Goal: Check status: Check status

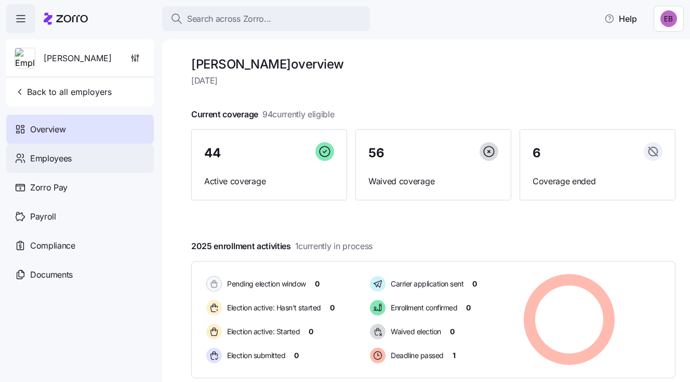
click at [62, 161] on span "Employees" at bounding box center [51, 158] width 42 height 13
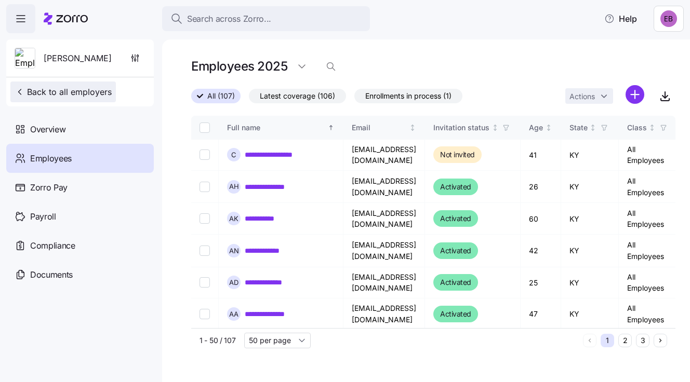
click at [63, 88] on span "Back to all employers" at bounding box center [63, 92] width 97 height 12
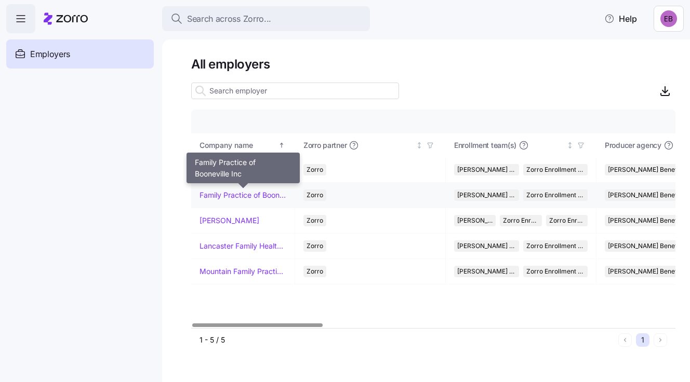
click at [230, 195] on link "Family Practice of Booneville Inc" at bounding box center [242, 195] width 87 height 10
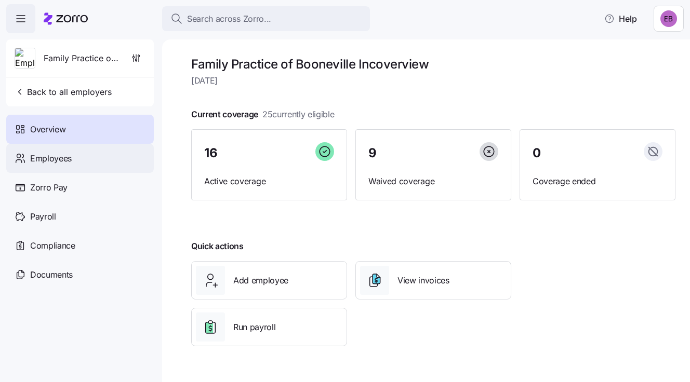
click at [61, 155] on span "Employees" at bounding box center [51, 158] width 42 height 13
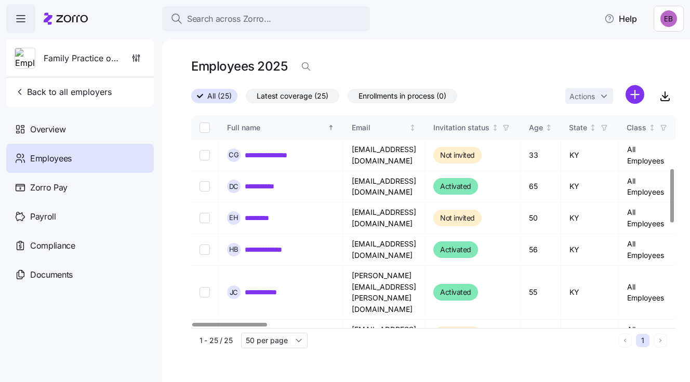
scroll to position [260, 0]
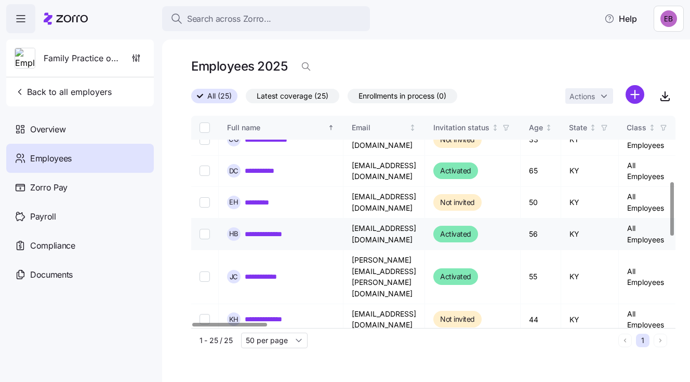
click at [270, 229] on link "**********" at bounding box center [270, 234] width 51 height 10
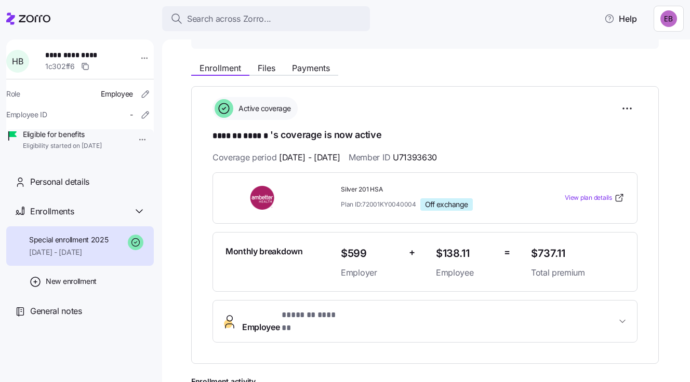
scroll to position [104, 0]
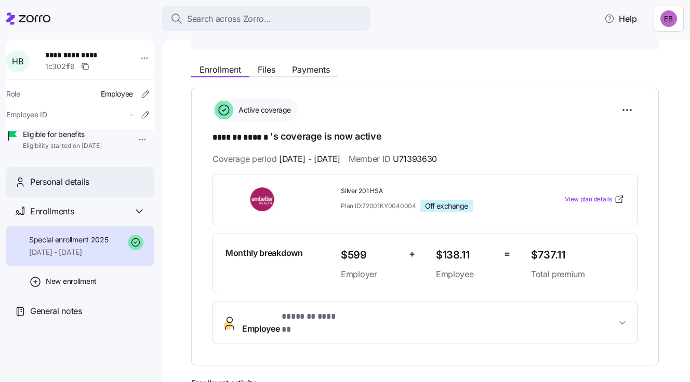
click at [78, 189] on span "Personal details" at bounding box center [59, 182] width 59 height 13
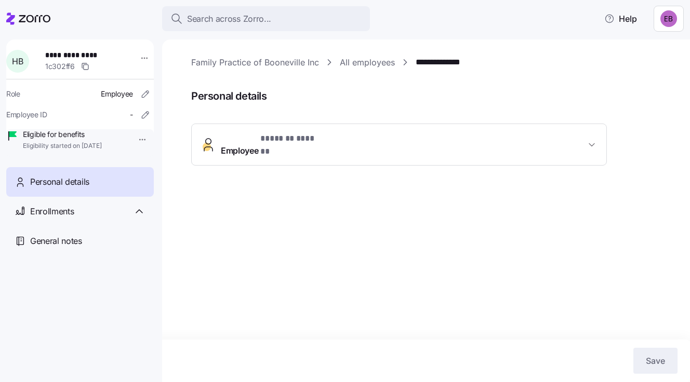
click at [252, 139] on span "Employee * ******* ****** *" at bounding box center [272, 144] width 102 height 25
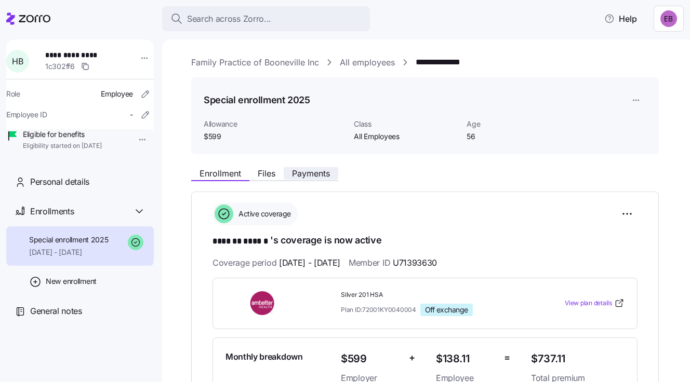
click at [308, 171] on span "Payments" at bounding box center [311, 173] width 38 height 8
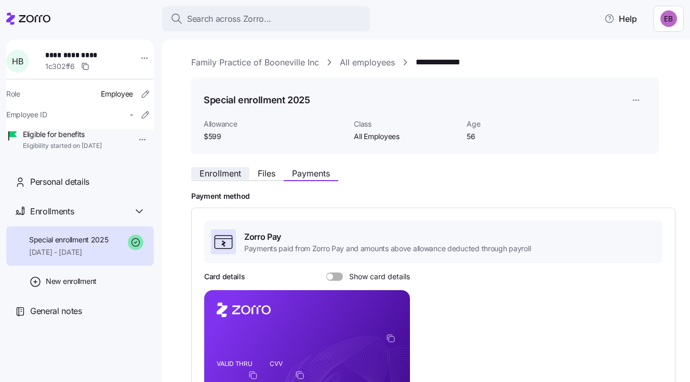
click at [228, 170] on span "Enrollment" at bounding box center [220, 173] width 42 height 8
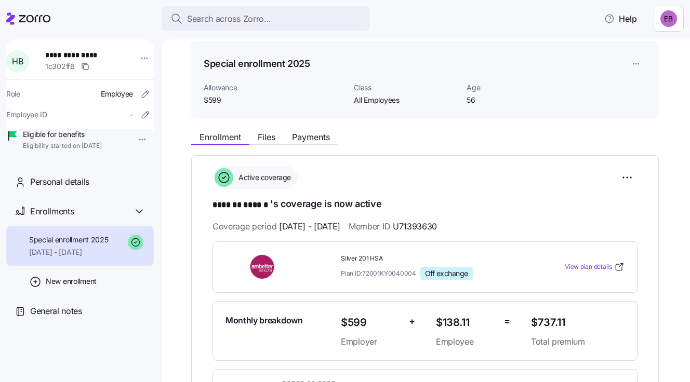
scroll to position [52, 0]
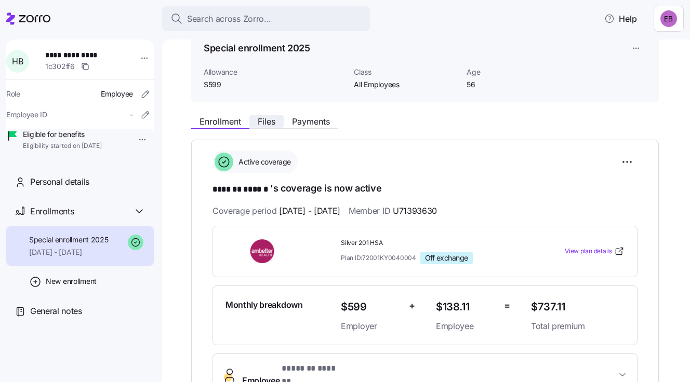
click at [264, 123] on span "Files" at bounding box center [267, 121] width 18 height 8
